Goal: Information Seeking & Learning: Find specific fact

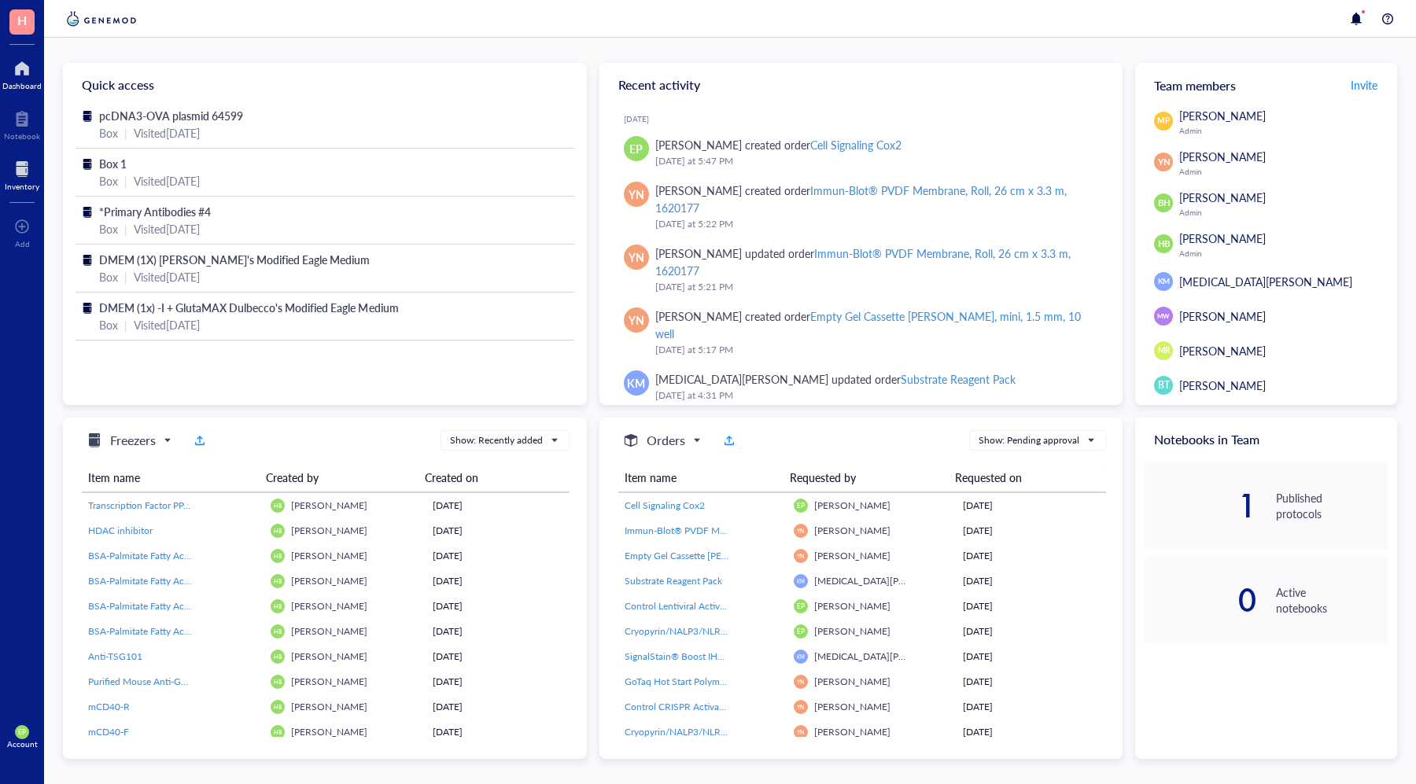
click at [9, 183] on div "Inventory" at bounding box center [22, 186] width 35 height 9
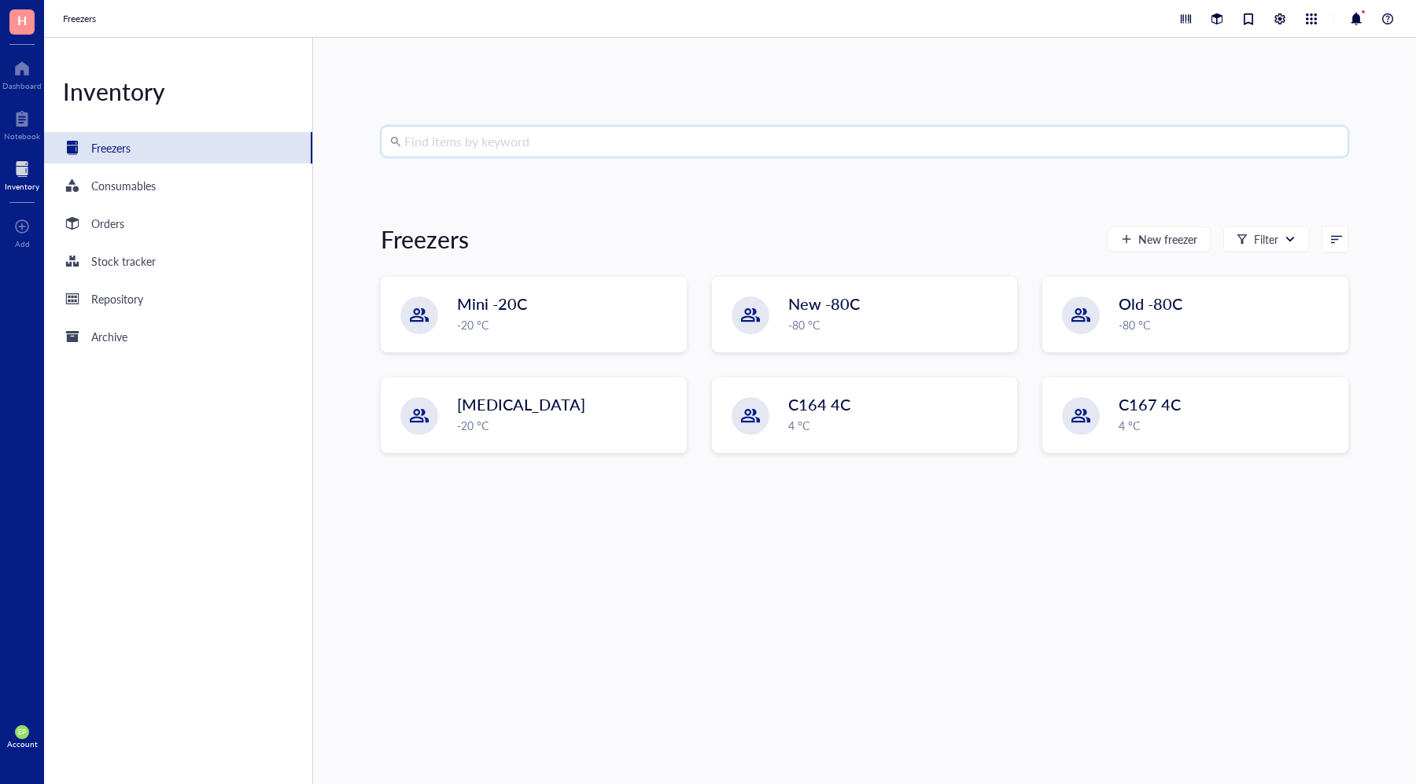
click at [471, 149] on input "search" at bounding box center [871, 142] width 935 height 30
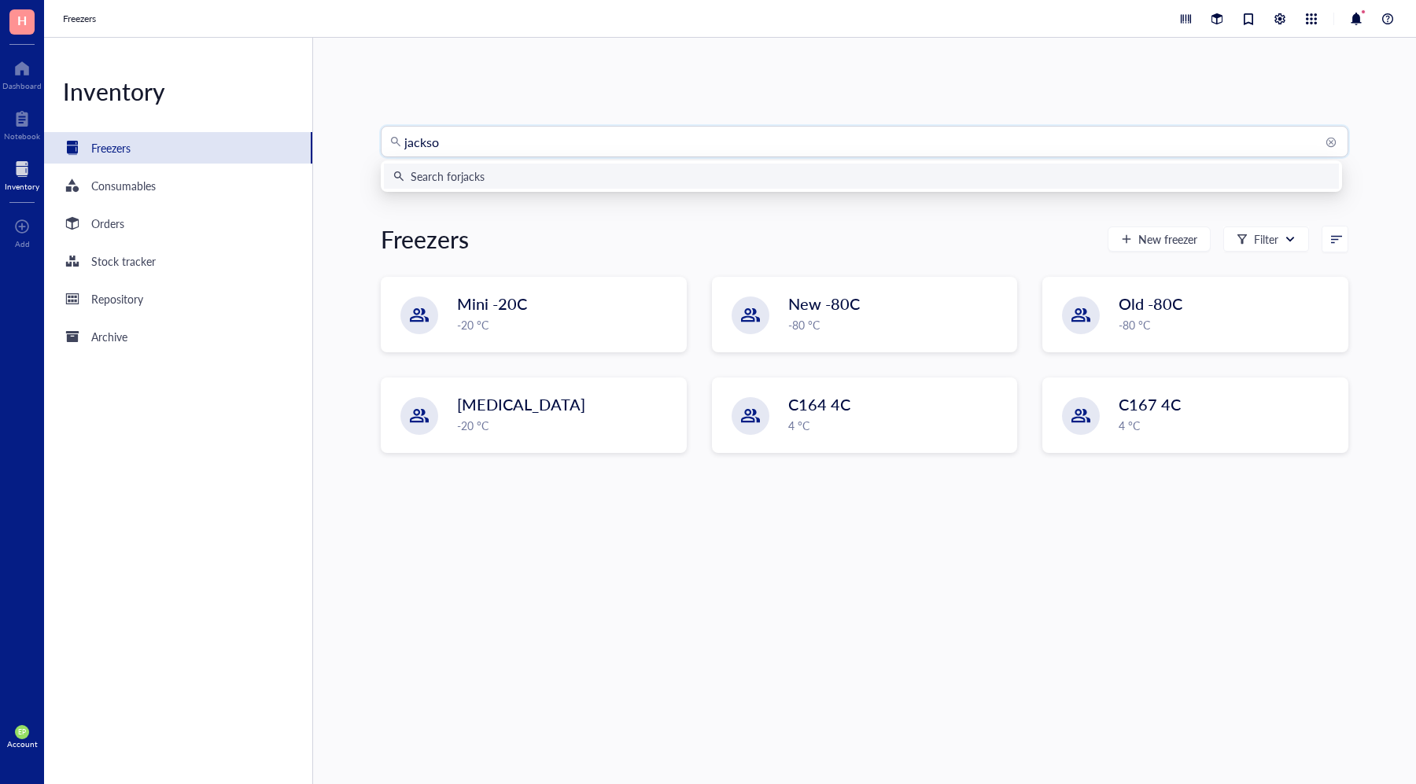
type input "[PERSON_NAME]"
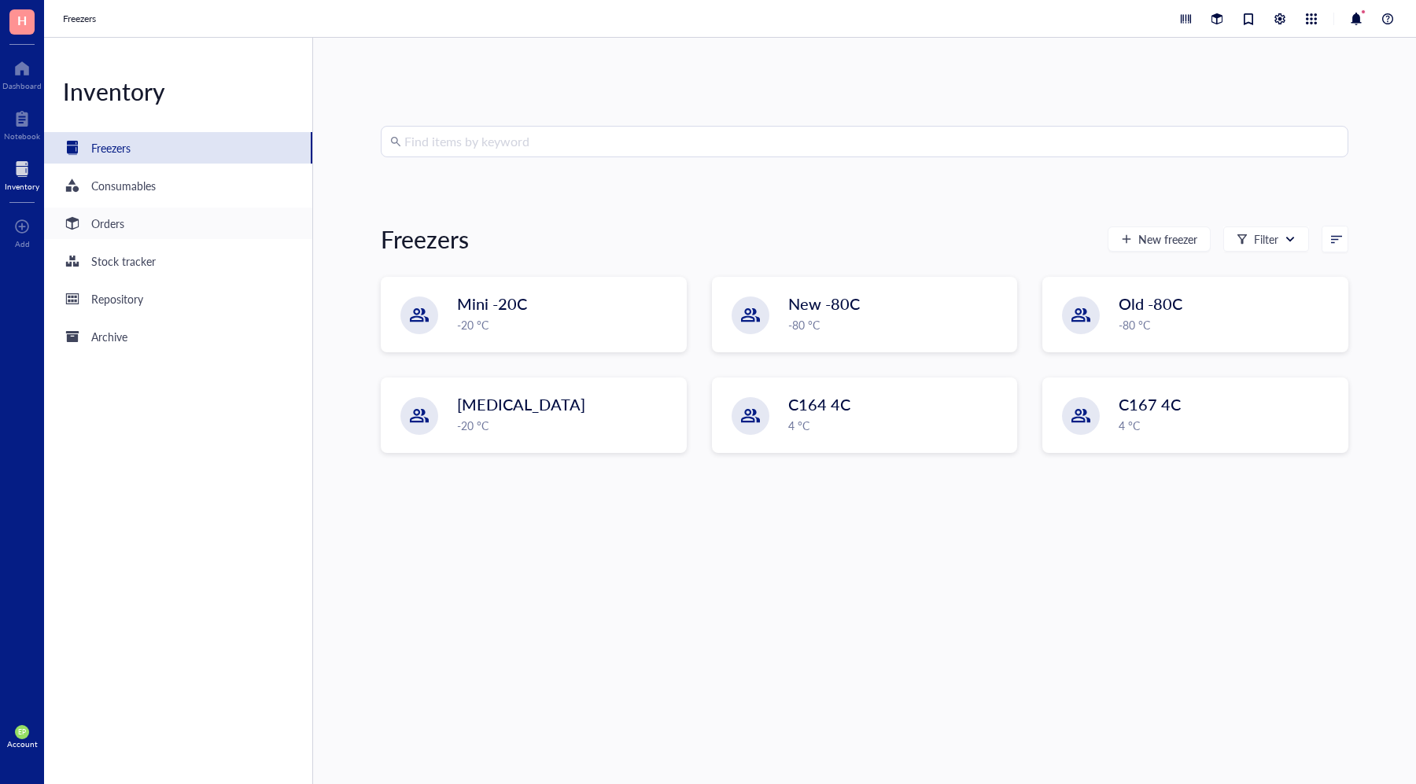
click at [120, 222] on div "Orders" at bounding box center [107, 223] width 33 height 17
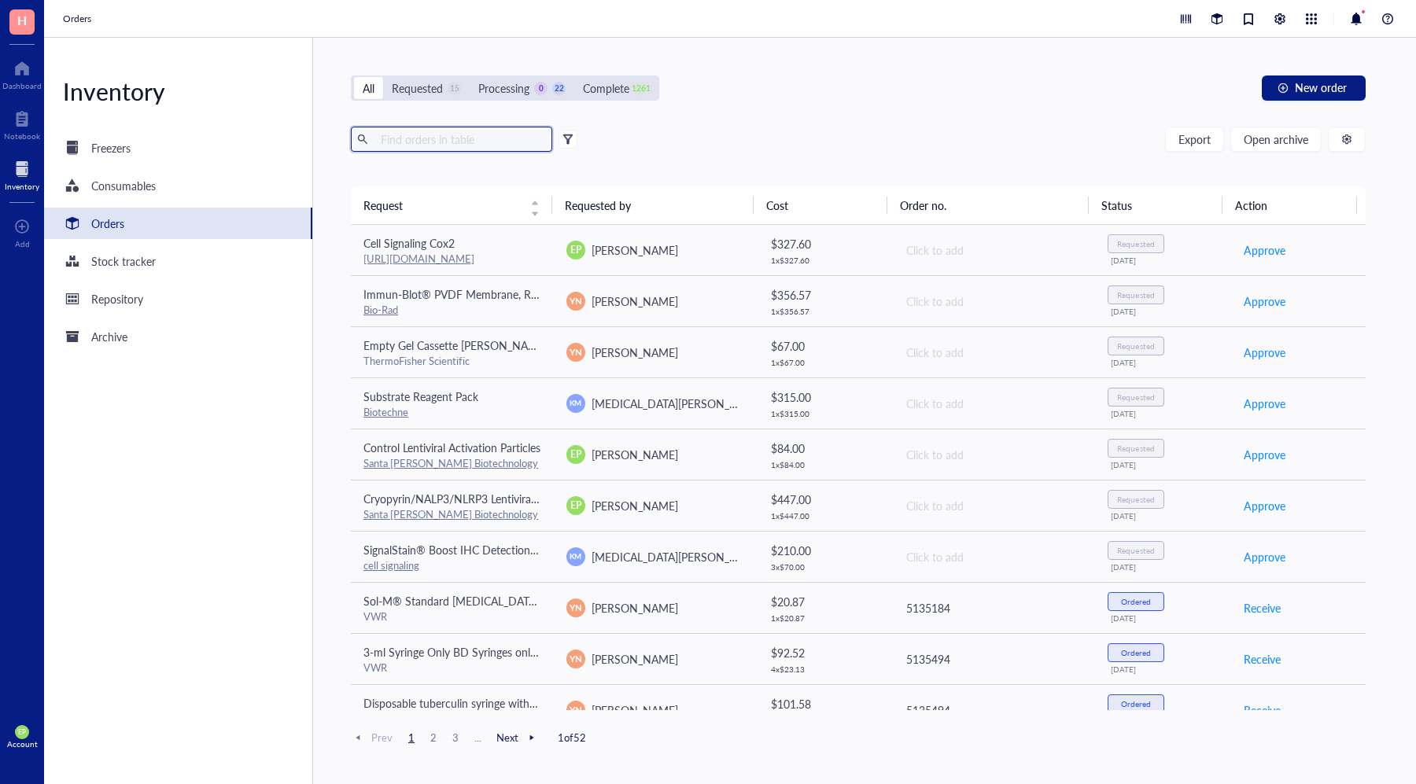
click at [457, 132] on input "text" at bounding box center [459, 139] width 171 height 24
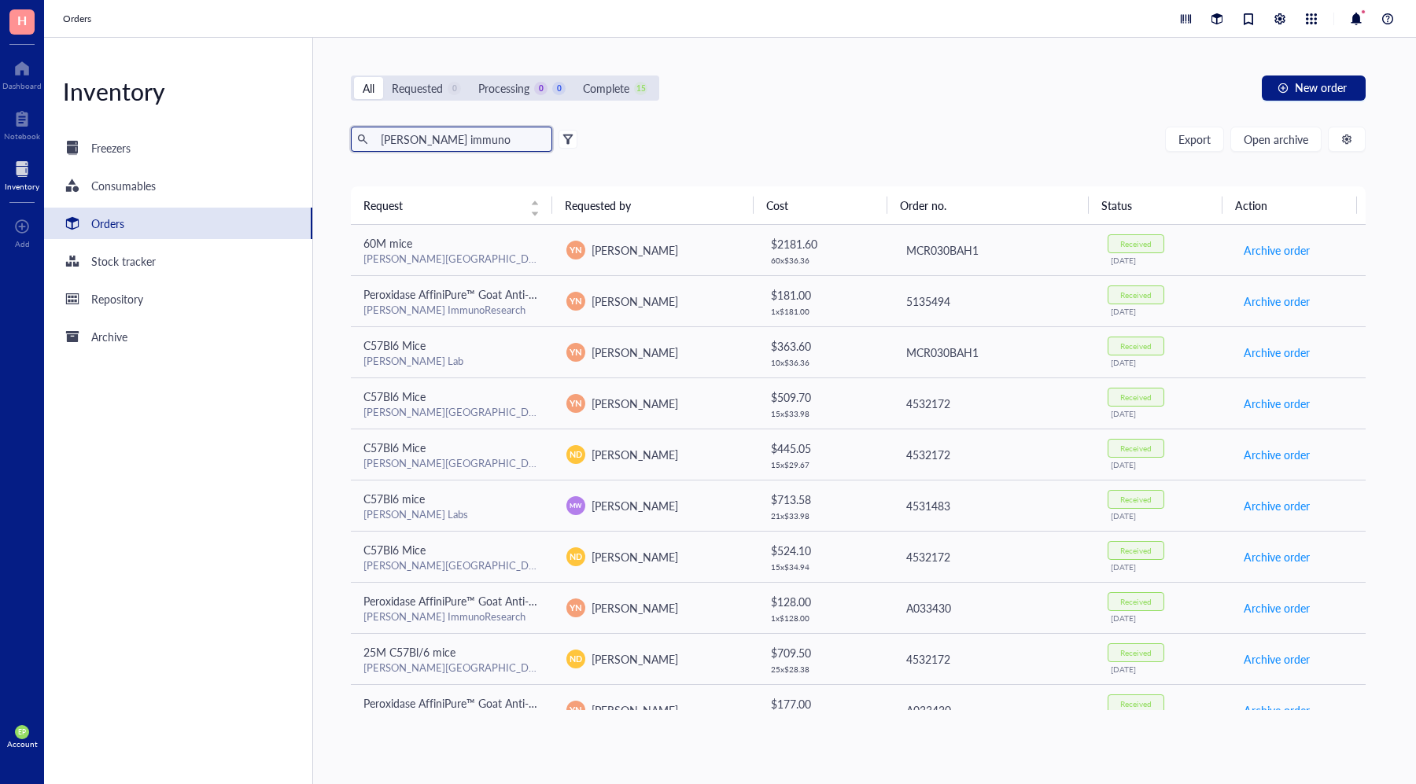
type input "[PERSON_NAME] immuno"
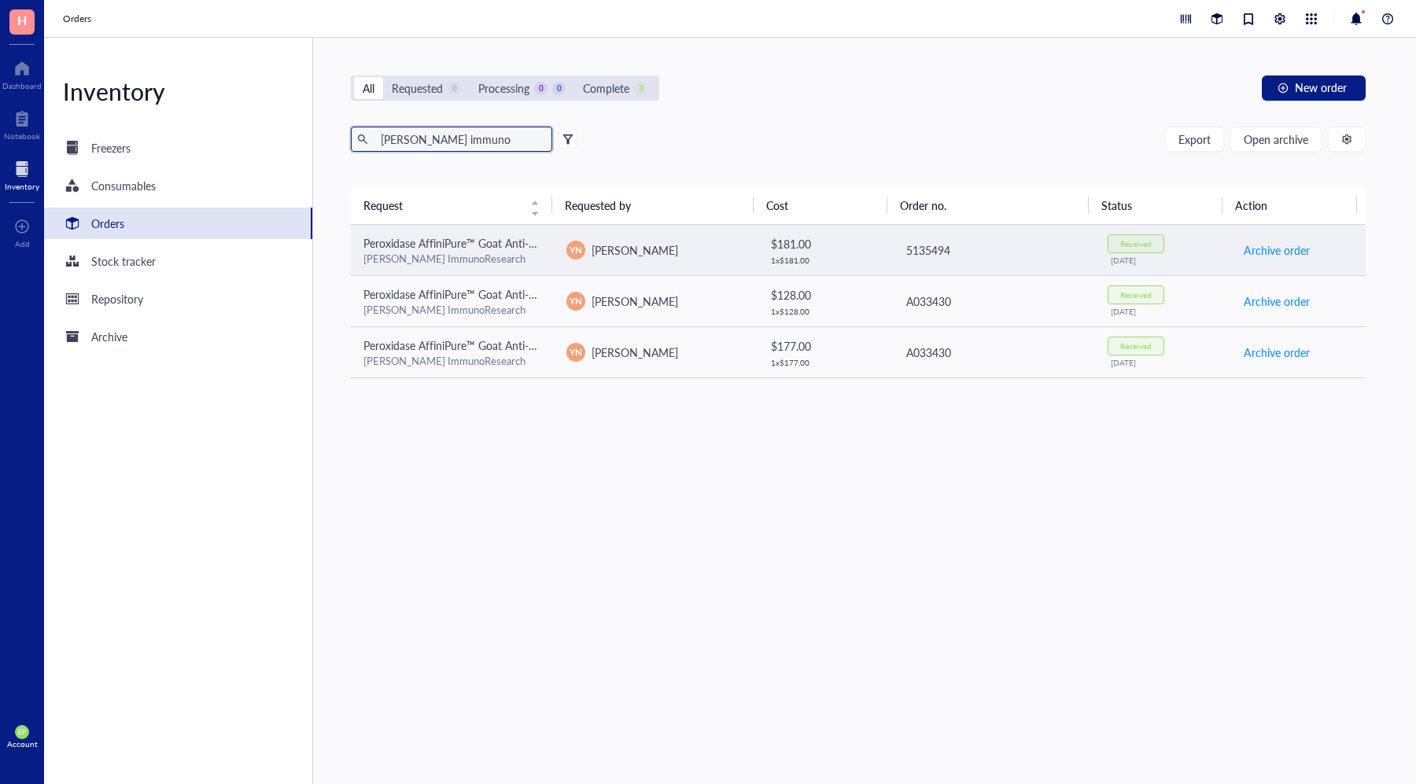
click at [535, 250] on span "Peroxidase AffiniPure™ Goat Anti-Rabbit IgG (H+L) (min X Hu, Ms, Rat Sr Prot)" at bounding box center [554, 243] width 382 height 16
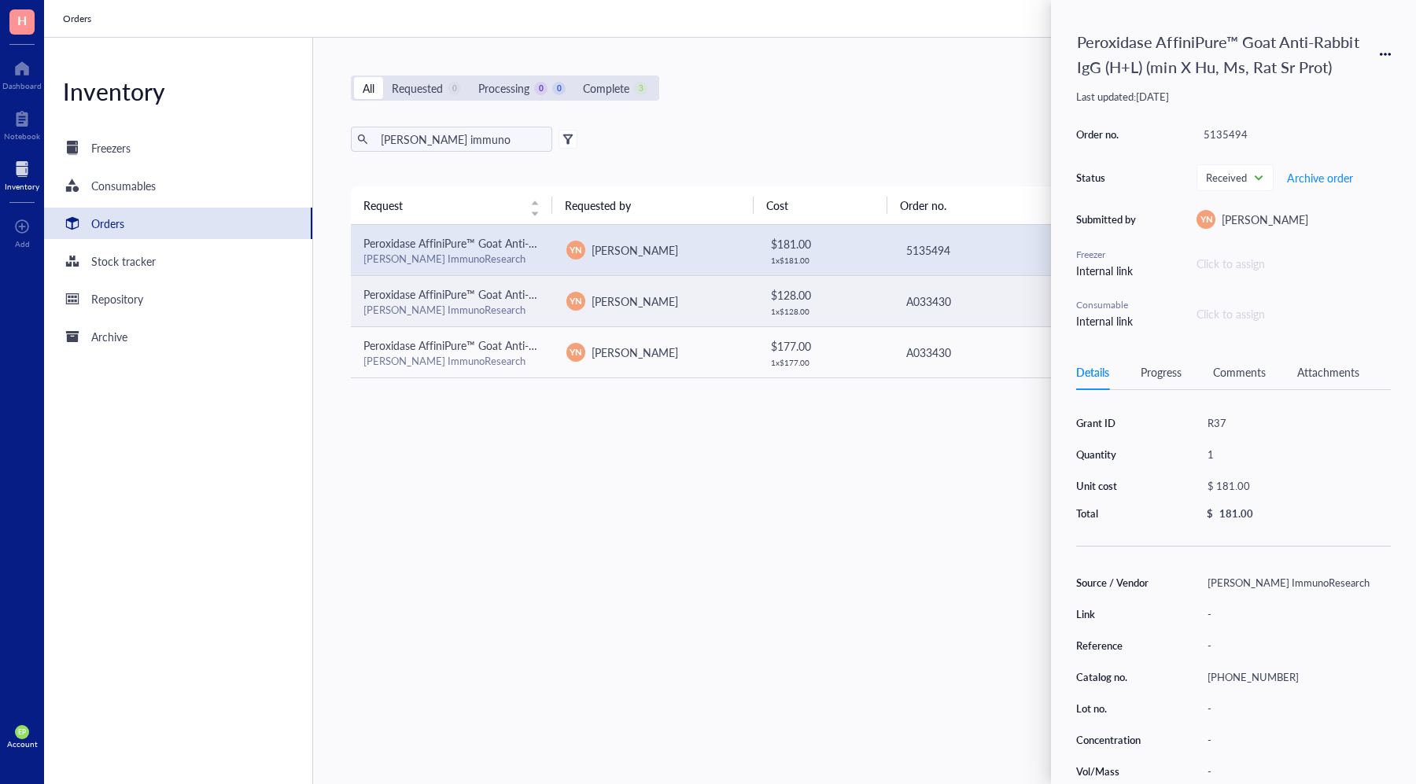
click at [762, 291] on td "$ 128.00 1 x $ 128.00" at bounding box center [824, 300] width 135 height 51
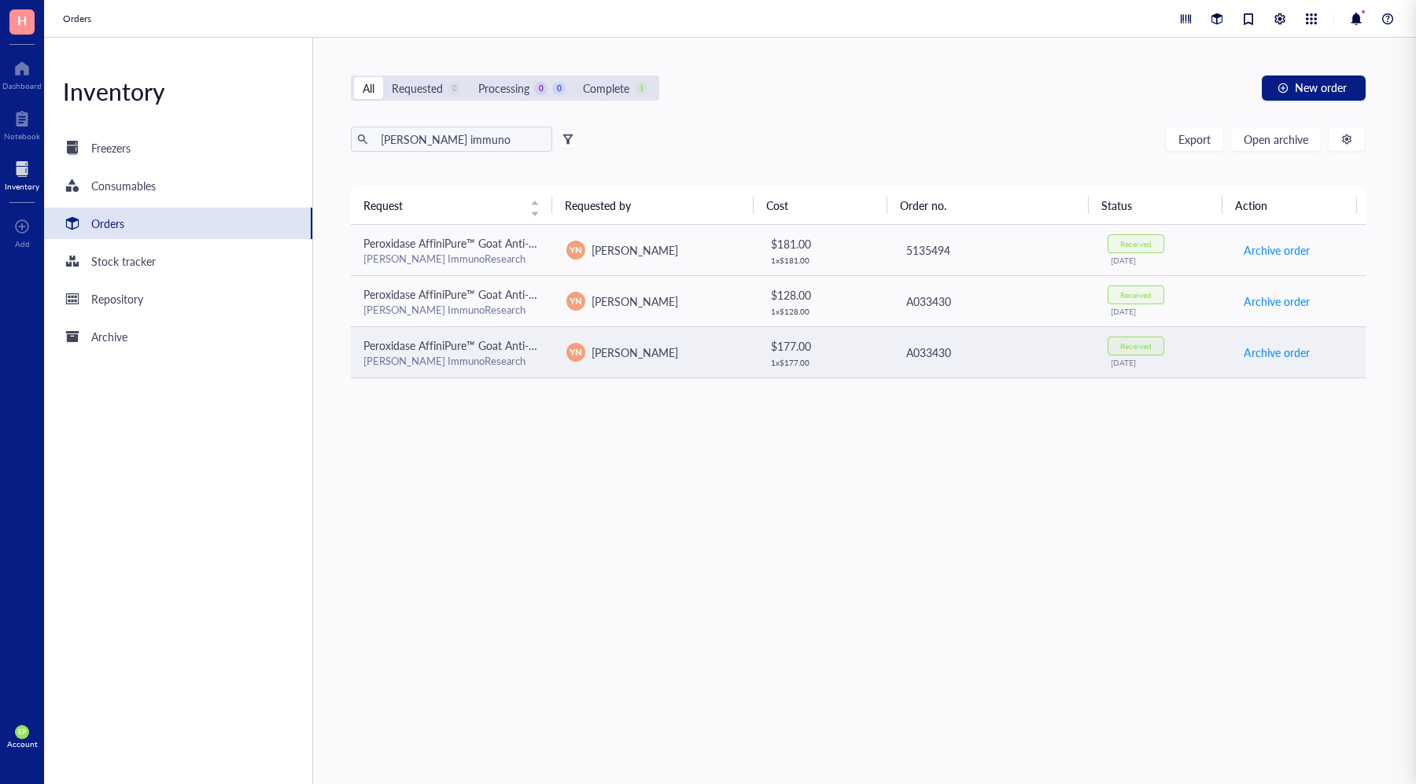
click at [736, 339] on td "YN Y-[PERSON_NAME]" at bounding box center [655, 351] width 203 height 51
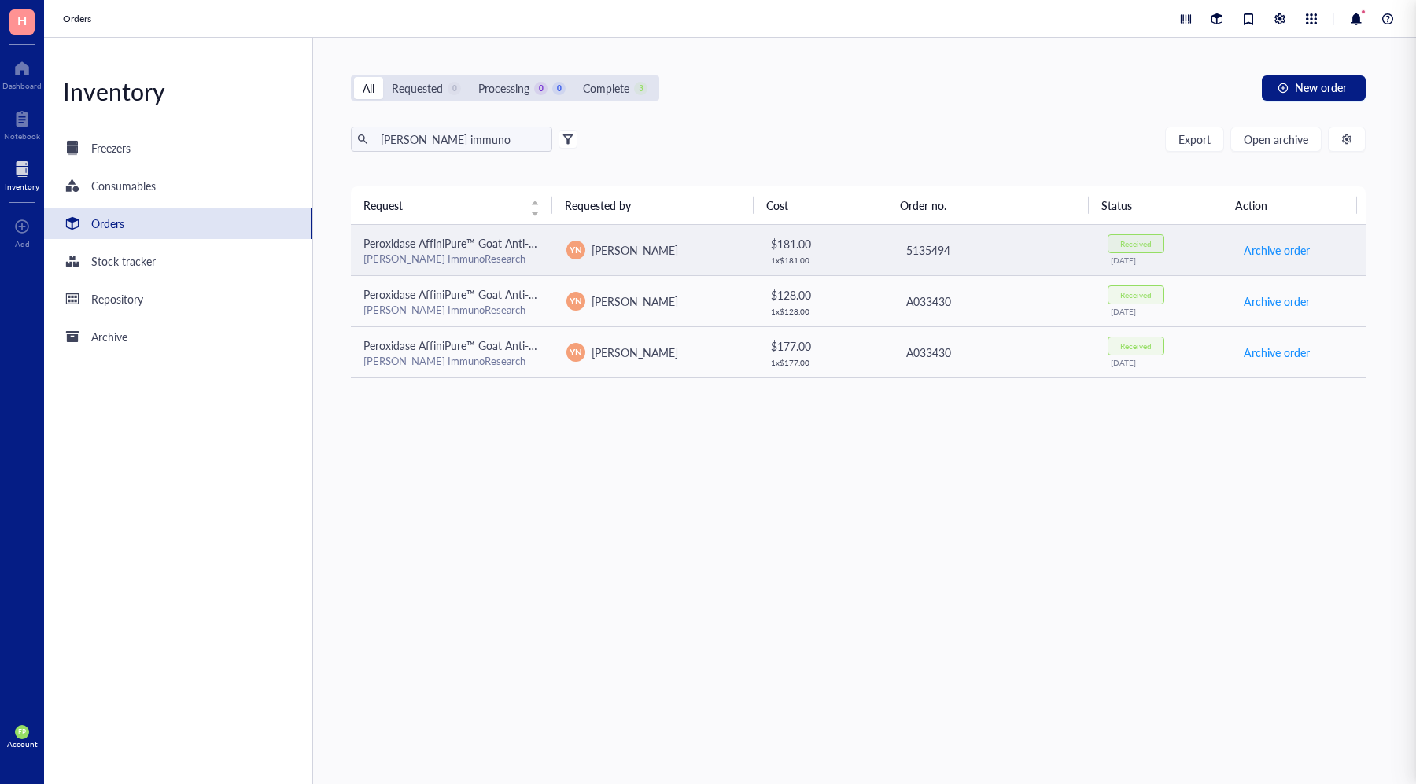
click at [570, 250] on span "YN" at bounding box center [576, 249] width 13 height 13
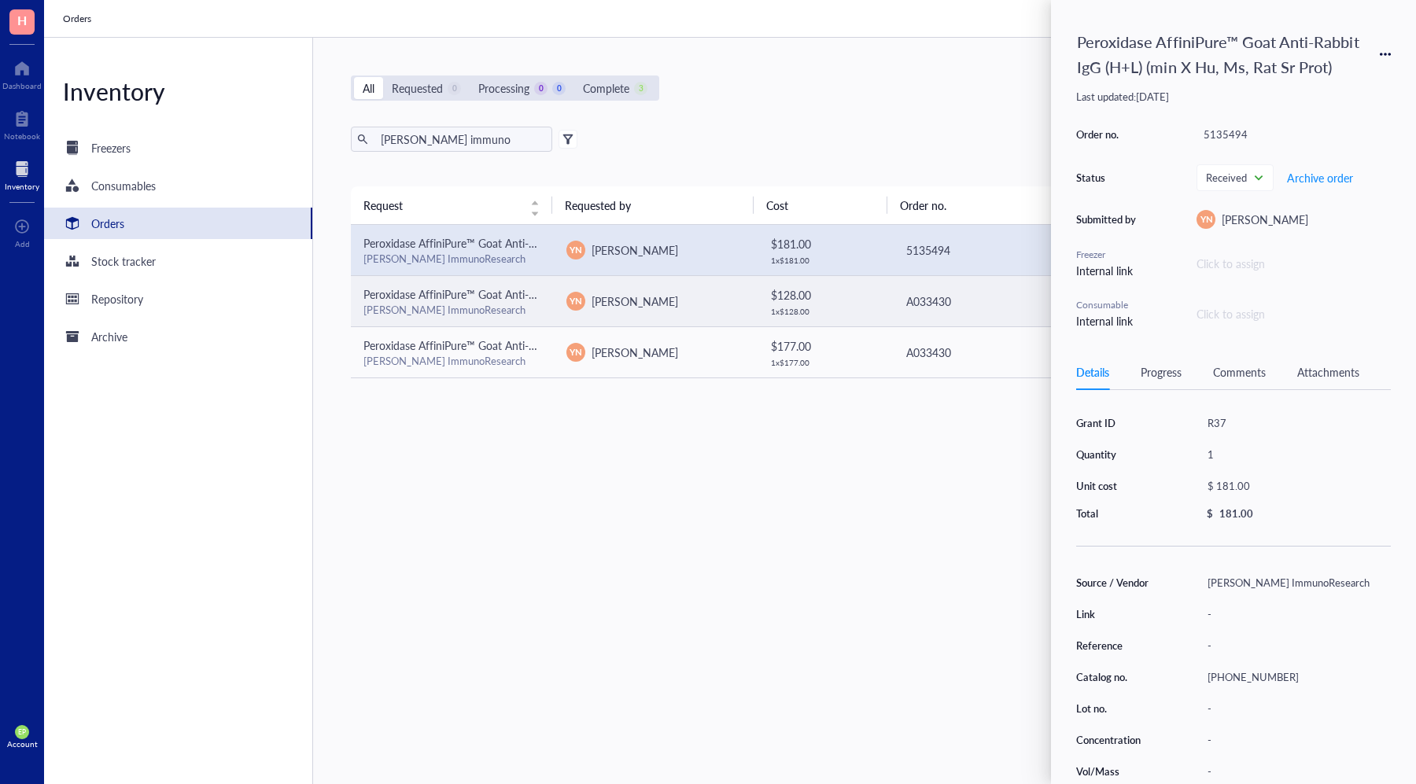
click at [669, 292] on div "YN Y-[PERSON_NAME]" at bounding box center [655, 301] width 178 height 19
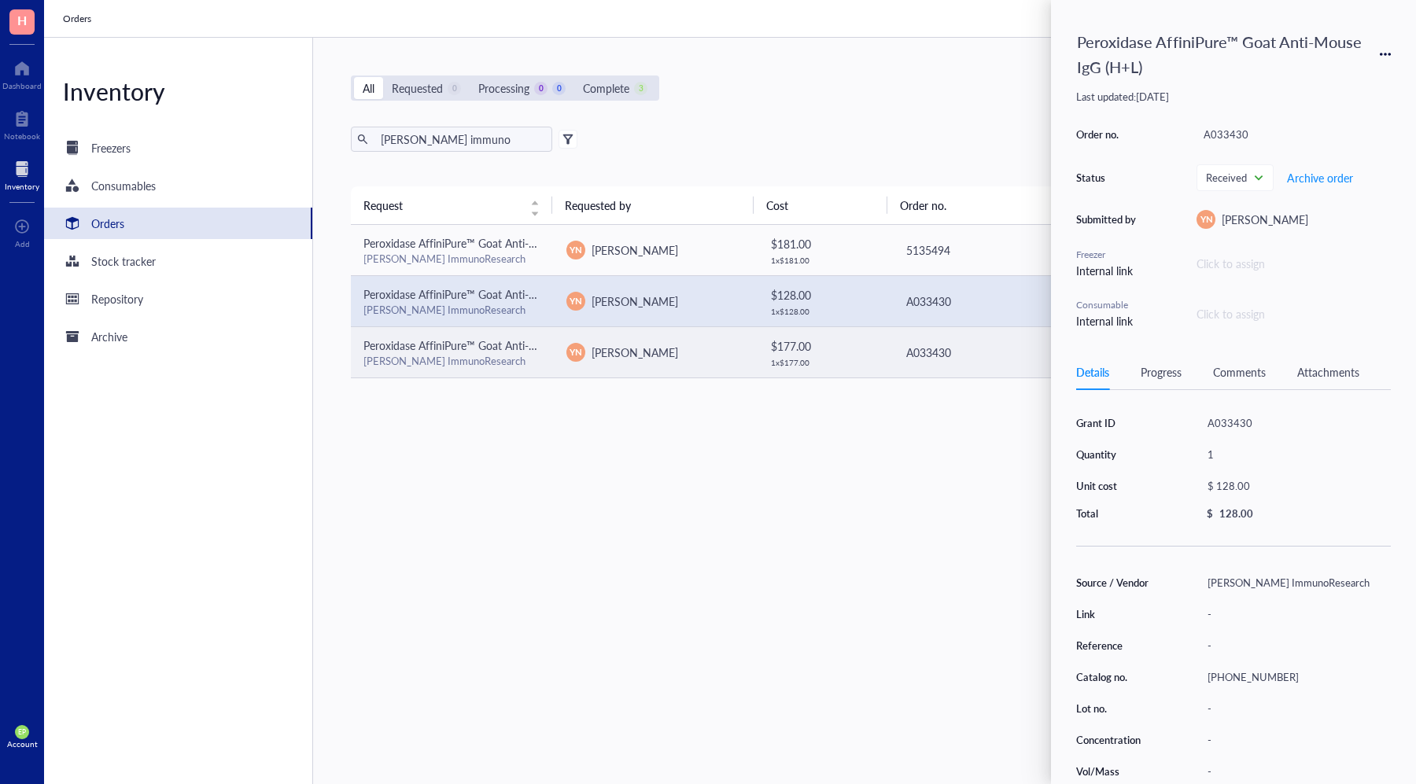
click at [714, 345] on div "YN Y-[PERSON_NAME]" at bounding box center [655, 352] width 178 height 19
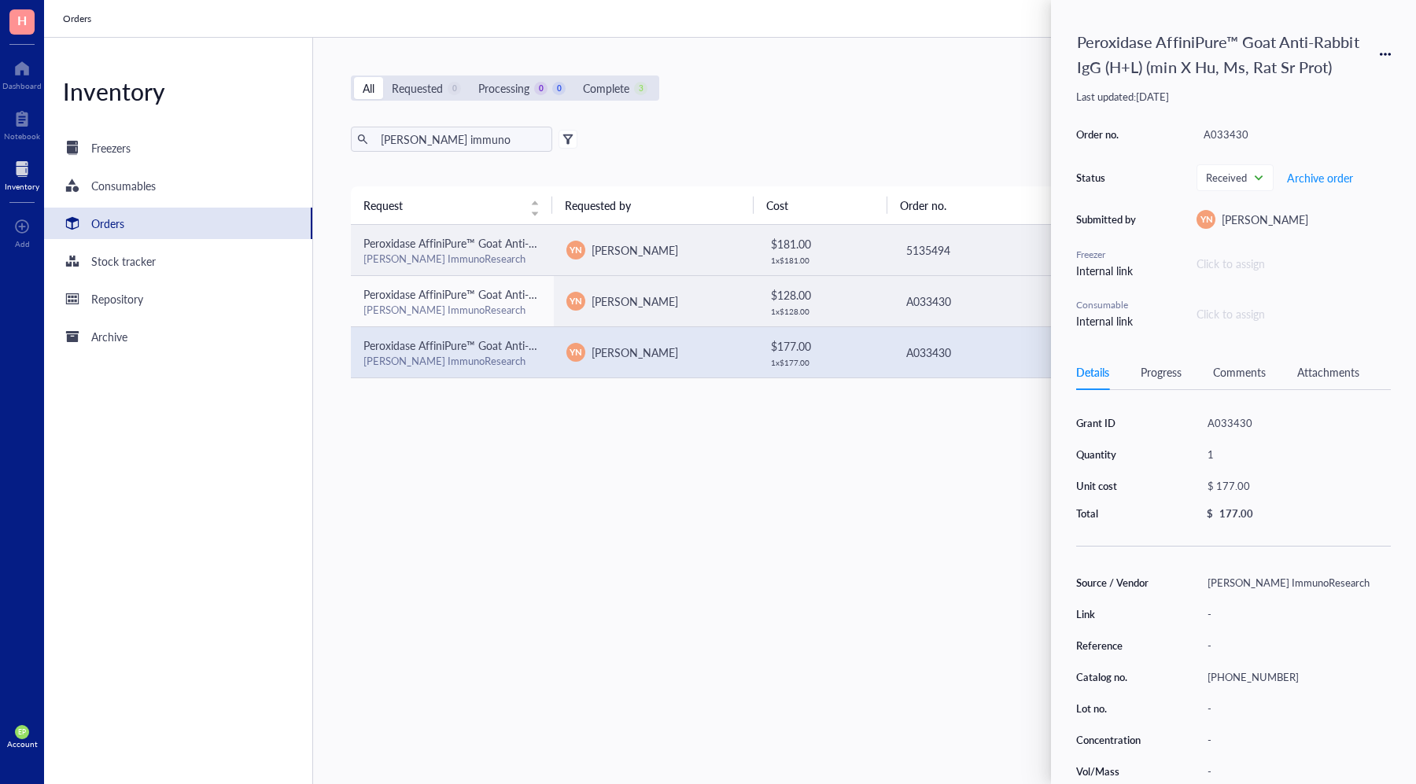
click at [721, 265] on td "YN Y-[PERSON_NAME]" at bounding box center [655, 250] width 203 height 51
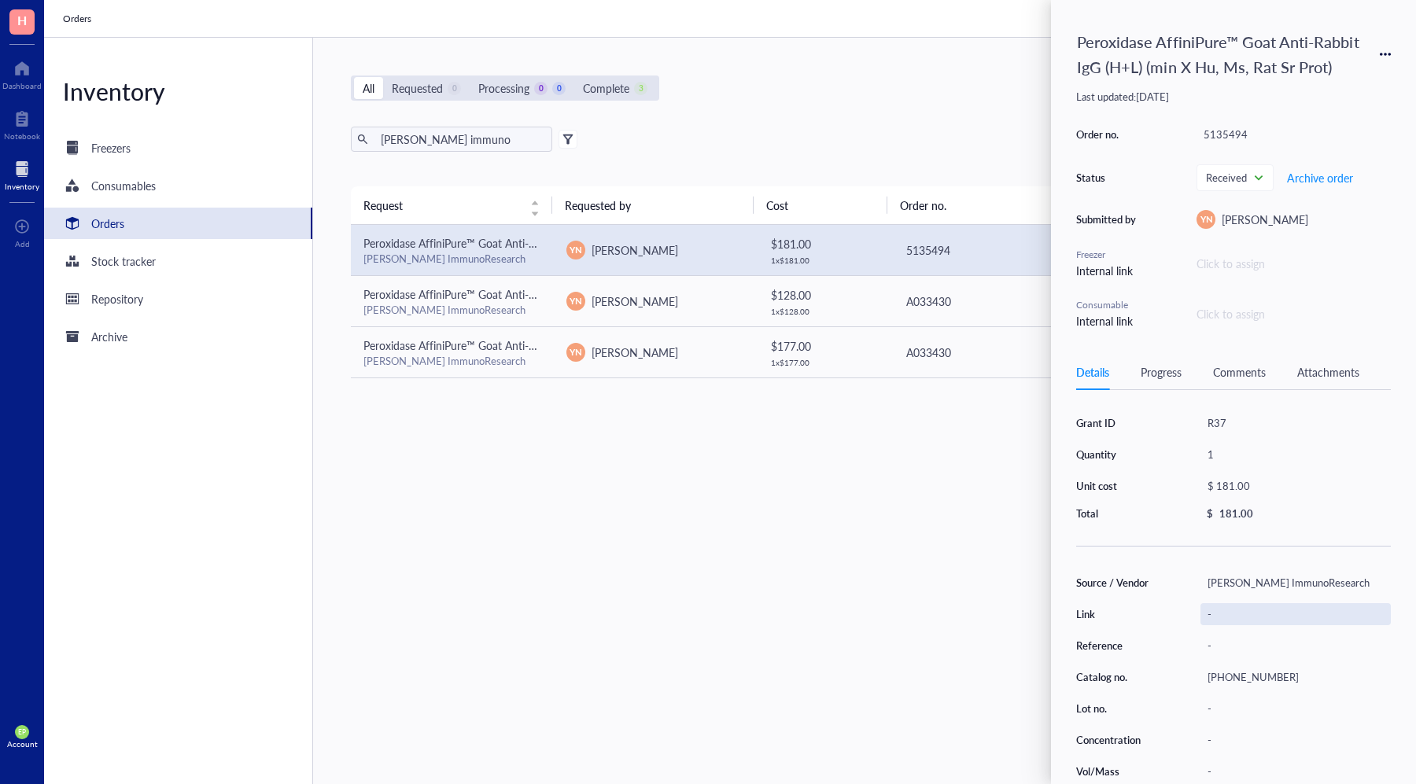
scroll to position [36, 0]
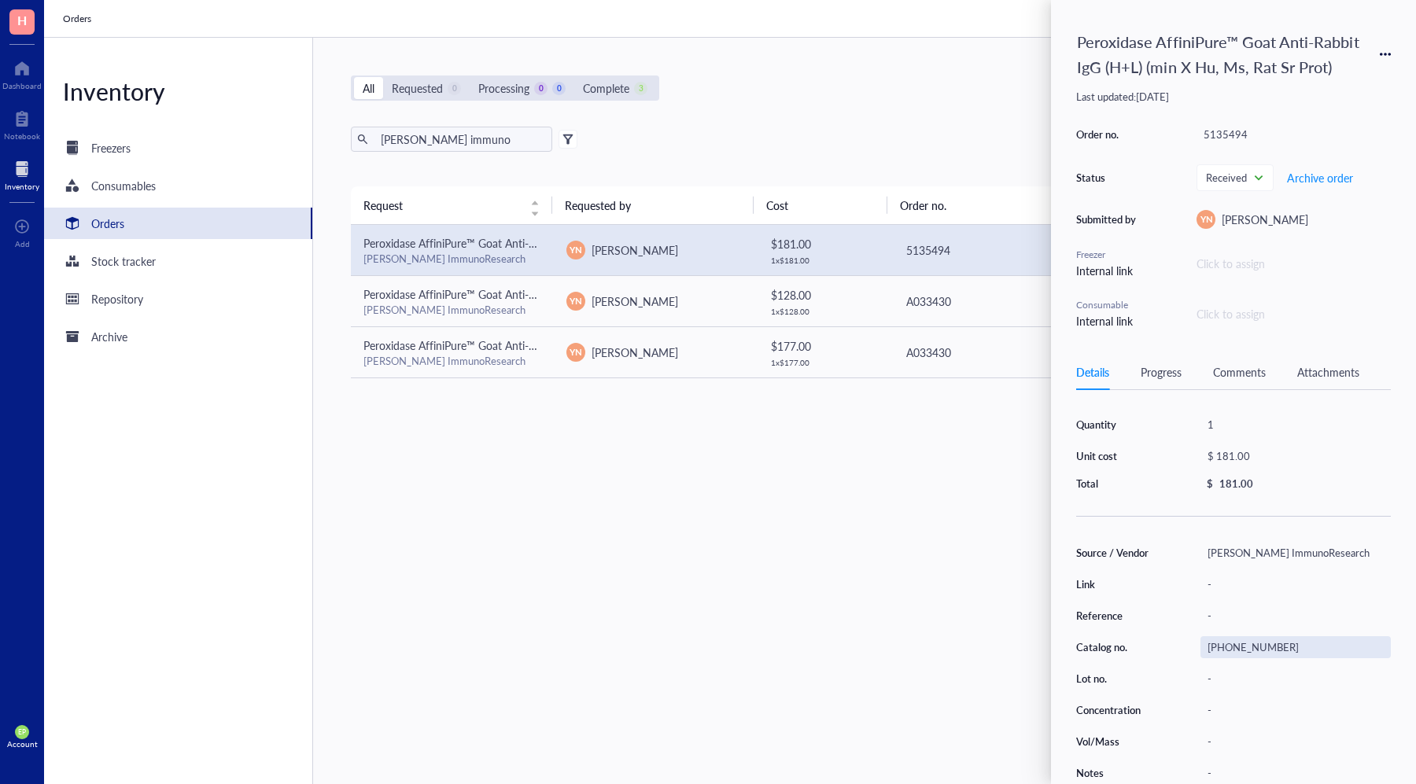
click at [1247, 647] on div "[PHONE_NUMBER]" at bounding box center [1295, 647] width 190 height 22
click at [1292, 641] on div "[PHONE_NUMBER]" at bounding box center [1295, 647] width 190 height 22
click at [1291, 641] on div "[PHONE_NUMBER]" at bounding box center [1295, 647] width 190 height 22
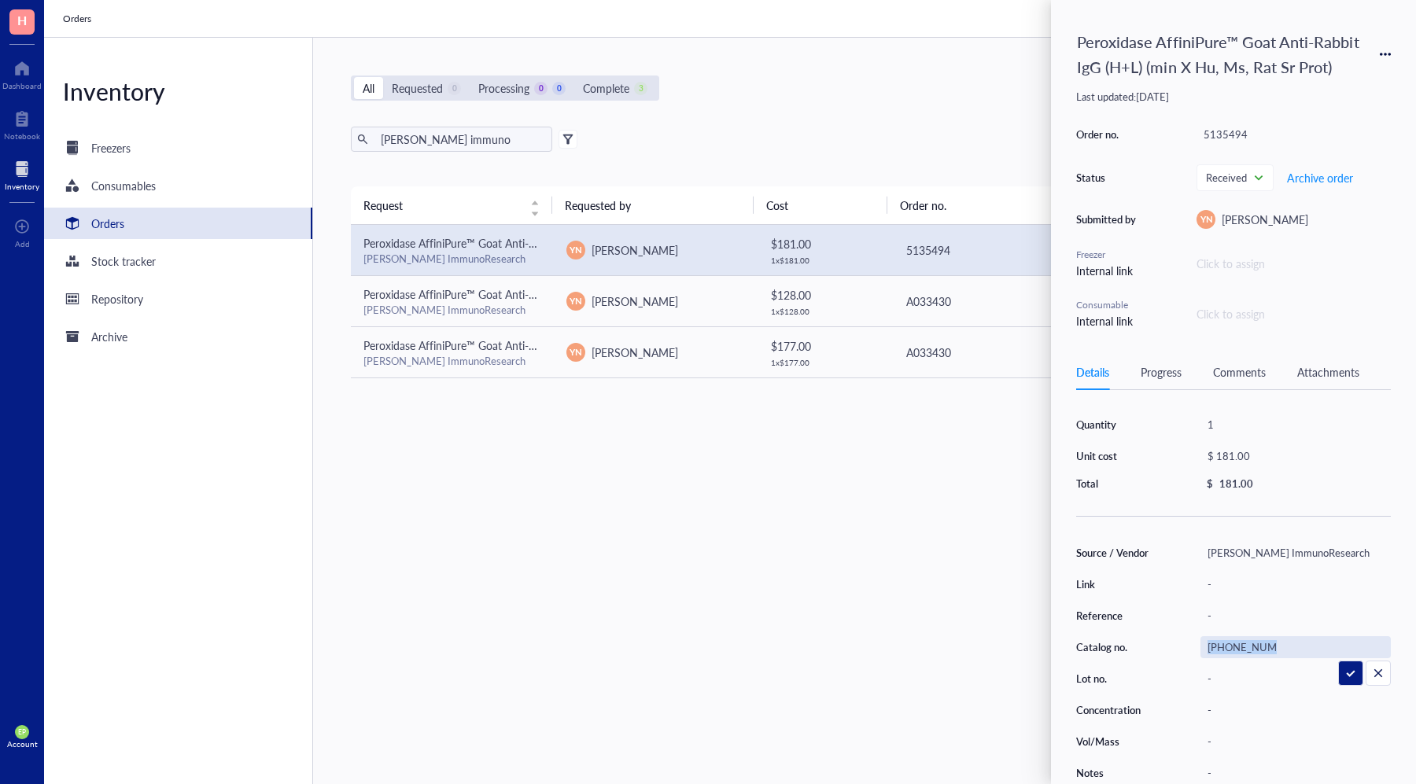
click at [1291, 641] on div "[PHONE_NUMBER]" at bounding box center [1295, 647] width 190 height 22
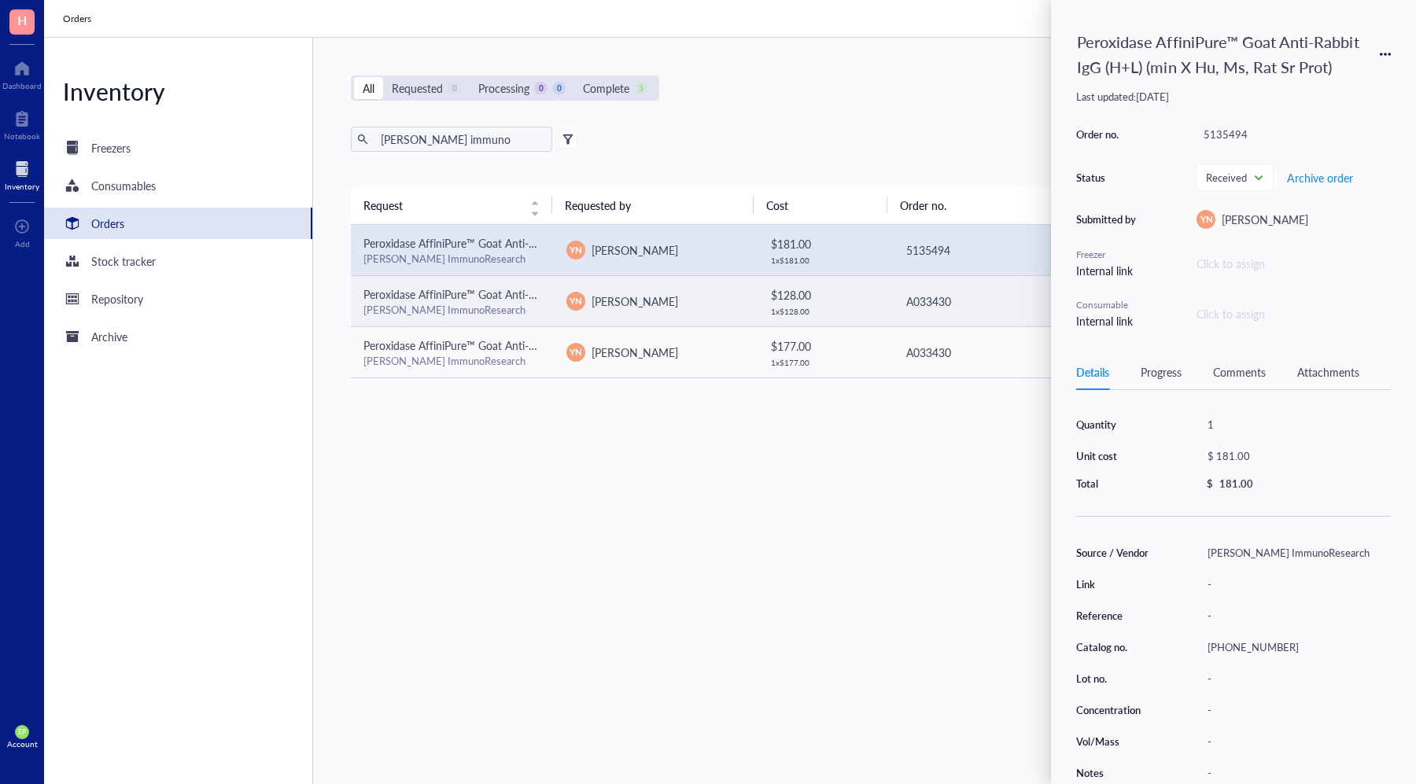
click at [673, 304] on div "YN Y-[PERSON_NAME]" at bounding box center [655, 301] width 178 height 19
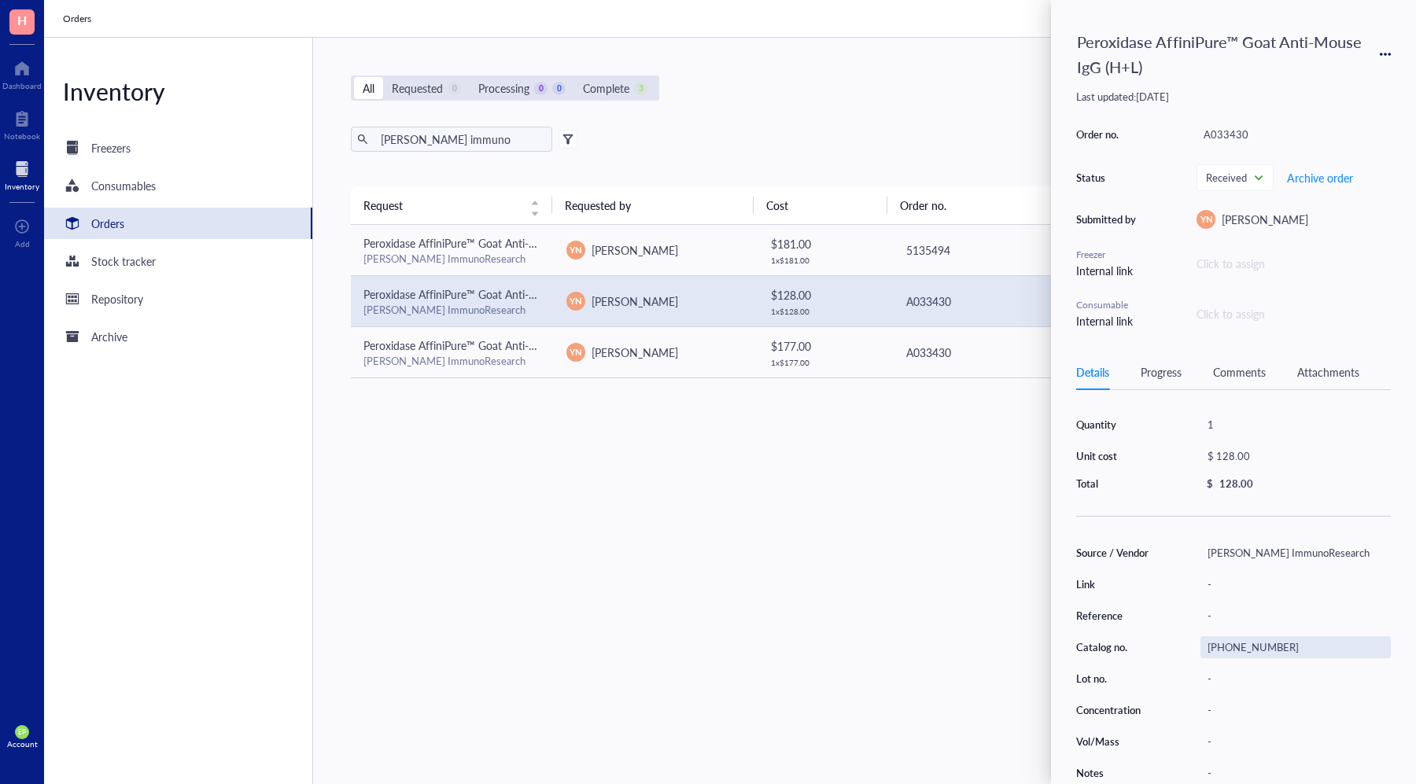
click at [1247, 643] on div "[PHONE_NUMBER]" at bounding box center [1295, 647] width 190 height 22
click at [1256, 642] on input "[PHONE_NUMBER]" at bounding box center [1242, 647] width 82 height 20
